Goal: Transaction & Acquisition: Obtain resource

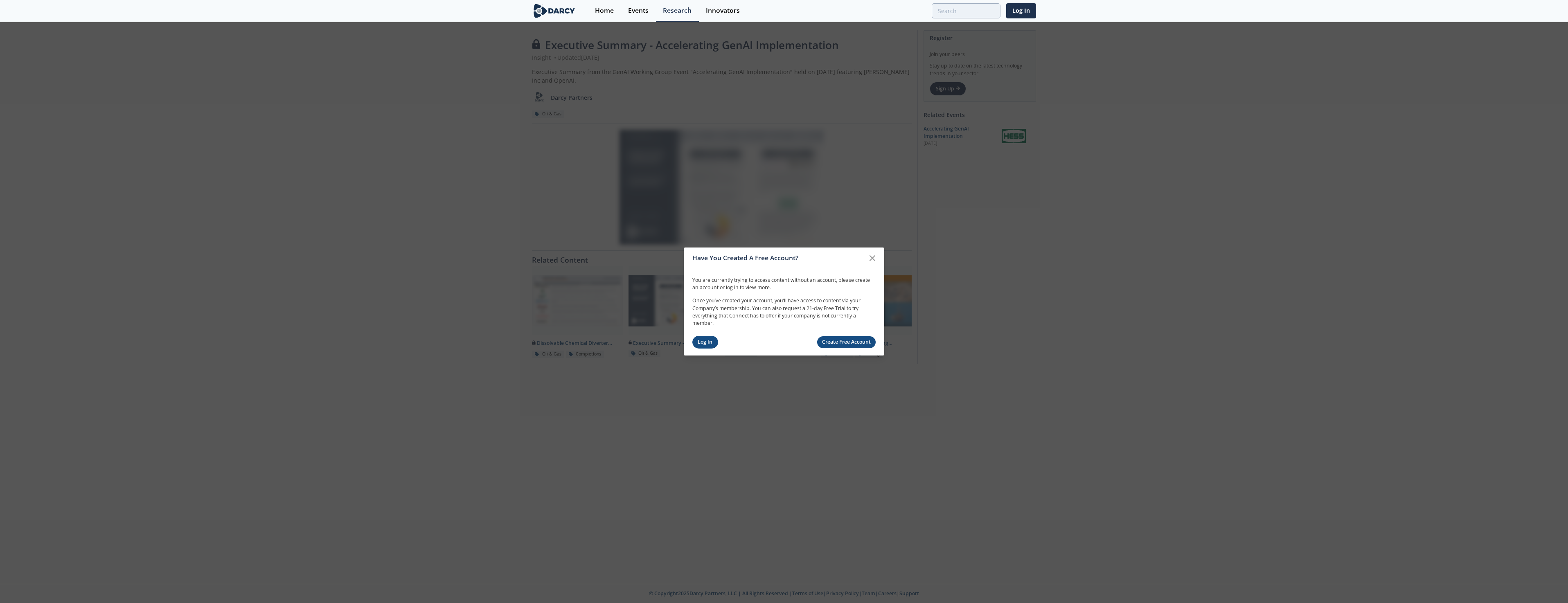
click at [704, 344] on link "Log In" at bounding box center [705, 342] width 26 height 13
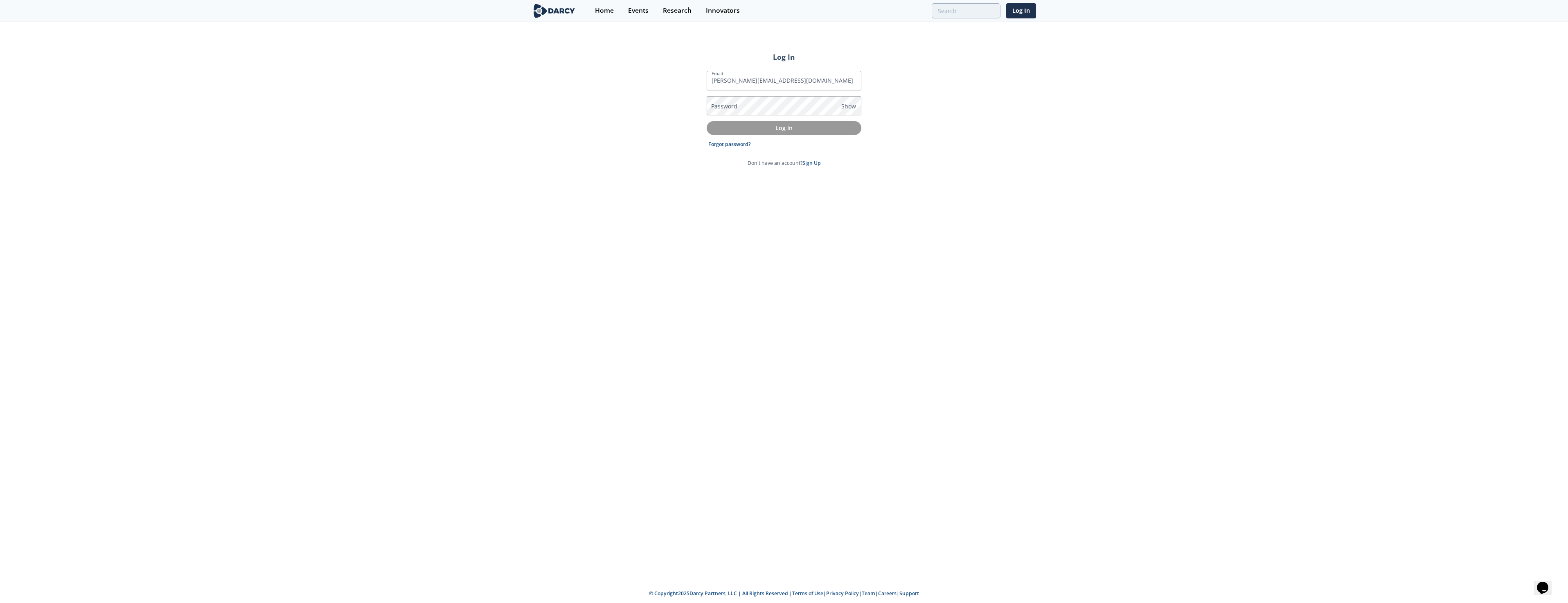
type input "[PERSON_NAME][EMAIL_ADDRESS][DOMAIN_NAME]"
click at [707, 121] on button "Log In" at bounding box center [784, 128] width 155 height 13
click at [513, 119] on div "Log In Email [PERSON_NAME][EMAIL_ADDRESS][DOMAIN_NAME] Password Show You have e…" at bounding box center [784, 304] width 1568 height 561
click at [707, 130] on button "Log In" at bounding box center [784, 137] width 155 height 13
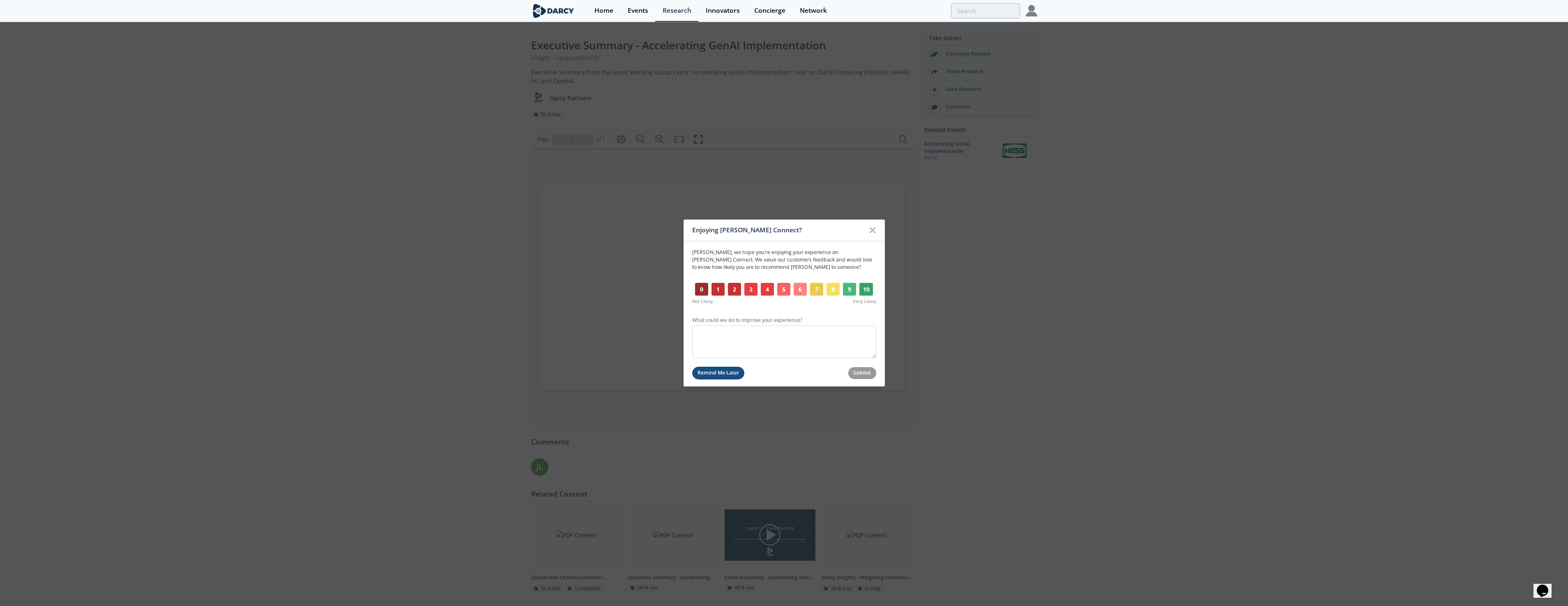
click at [728, 374] on button "Remind Me Later" at bounding box center [719, 373] width 53 height 13
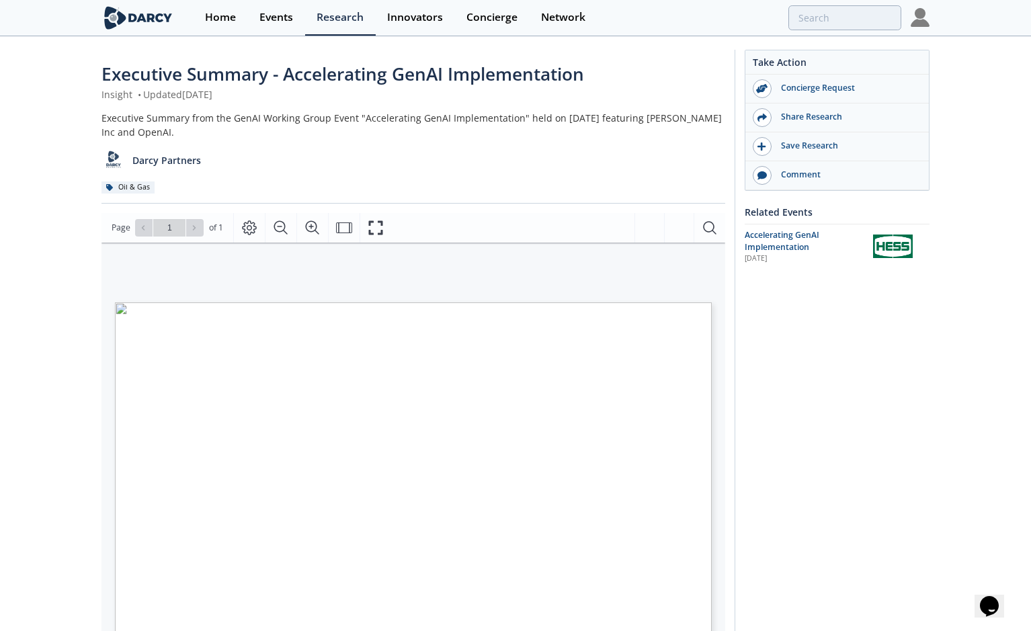
click at [840, 376] on div "Take Action Concierge Request Share Research Save Research Comment Related Even…" at bounding box center [832, 515] width 195 height 930
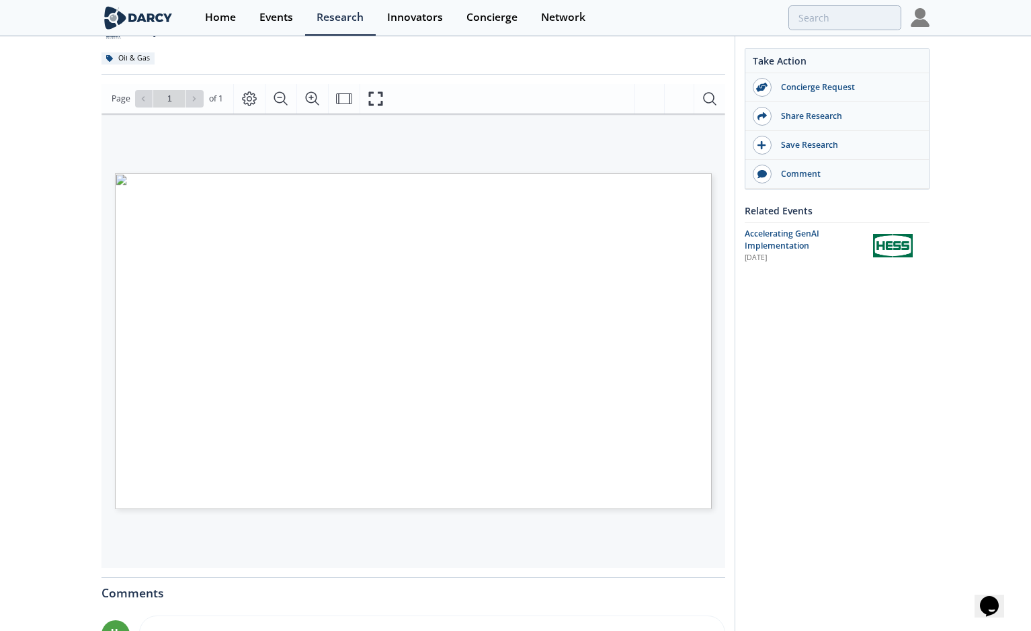
scroll to position [269, 0]
